Goal: Information Seeking & Learning: Learn about a topic

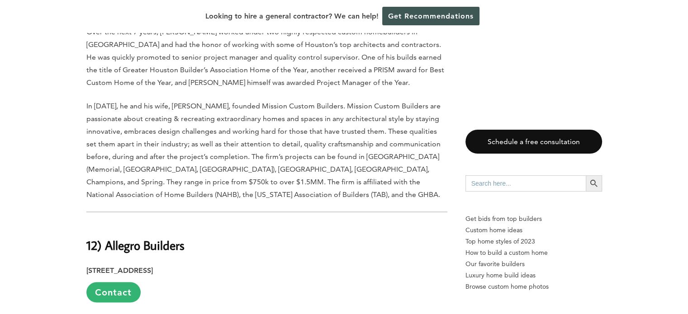
scroll to position [1718, 0]
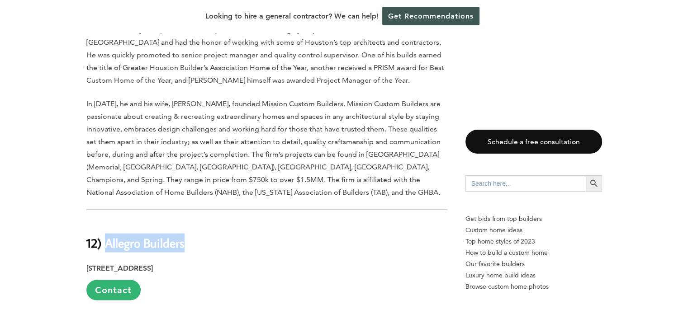
drag, startPoint x: 188, startPoint y: 201, endPoint x: 107, endPoint y: 200, distance: 81.4
click at [107, 221] on h2 "12) Allegro Builders" at bounding box center [266, 236] width 361 height 31
copy strong "Allegro Builders"
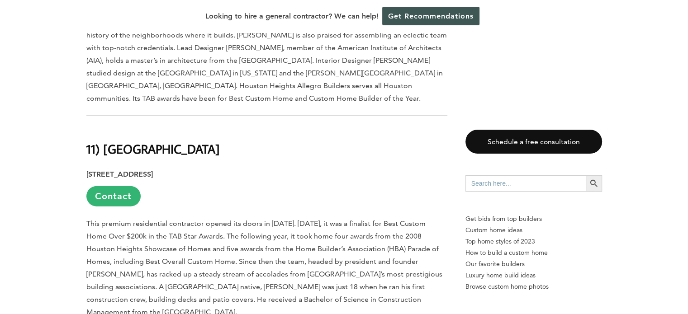
scroll to position [2351, 0]
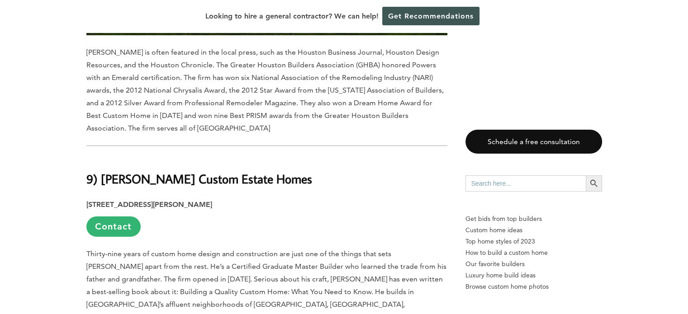
scroll to position [3481, 0]
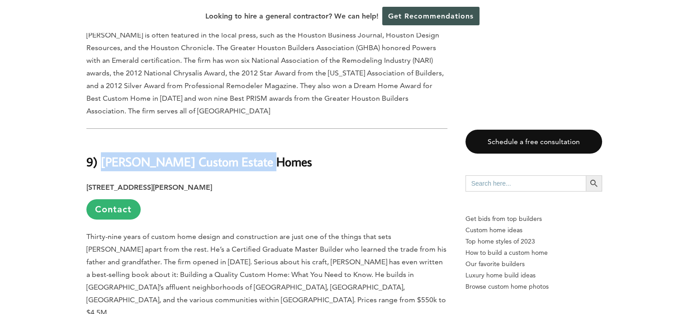
drag, startPoint x: 279, startPoint y: 82, endPoint x: 100, endPoint y: 83, distance: 179.0
click at [100, 140] on h2 "9) [PERSON_NAME] Custom Estate Homes" at bounding box center [266, 155] width 361 height 31
copy strong "[PERSON_NAME] Custom Estate Homes"
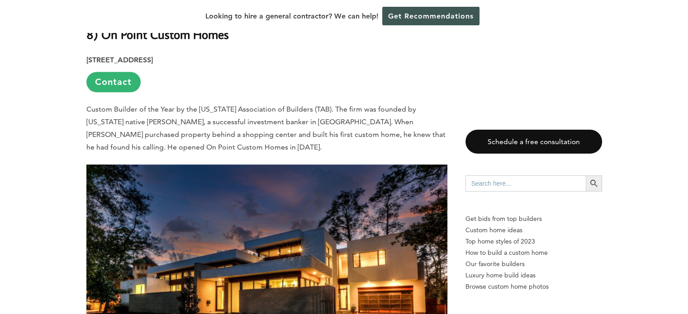
scroll to position [4167, 0]
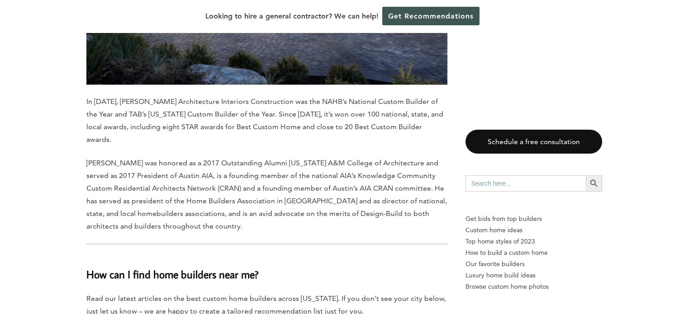
scroll to position [8354, 0]
